Goal: Transaction & Acquisition: Purchase product/service

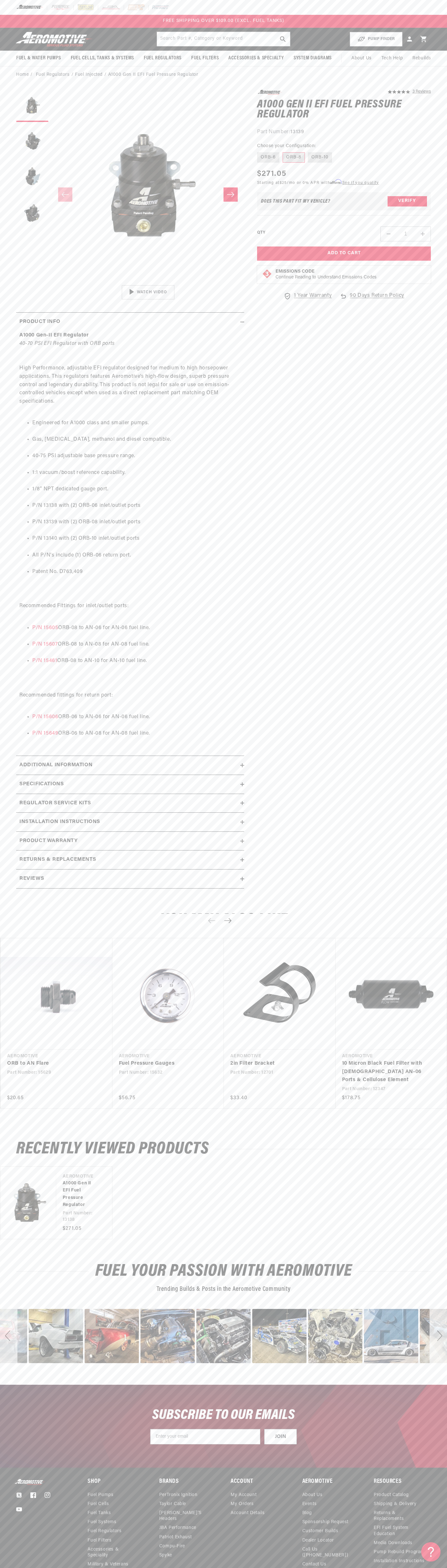
click at [370, 19] on div "FREE SHIPPING OVER $109.00 (EXCL. FUEL TANKS)" at bounding box center [224, 21] width 447 height 13
click at [443, 330] on section "5.0 star rating 3 Reviews A1000 Gen II EFI Fuel Pressure Regulator A1000 Gen II…" at bounding box center [224, 491] width 447 height 815
click at [71, 1563] on html "Skip to content Your cart Your cart is empty Loading... You may also like Subto…" at bounding box center [224, 784] width 447 height 1568
click at [27, 562] on ul "Engineered for A1000 class and smaller pumps. Gas, ethanol, methanol and diesel…" at bounding box center [130, 497] width 222 height 173
